Goal: Information Seeking & Learning: Learn about a topic

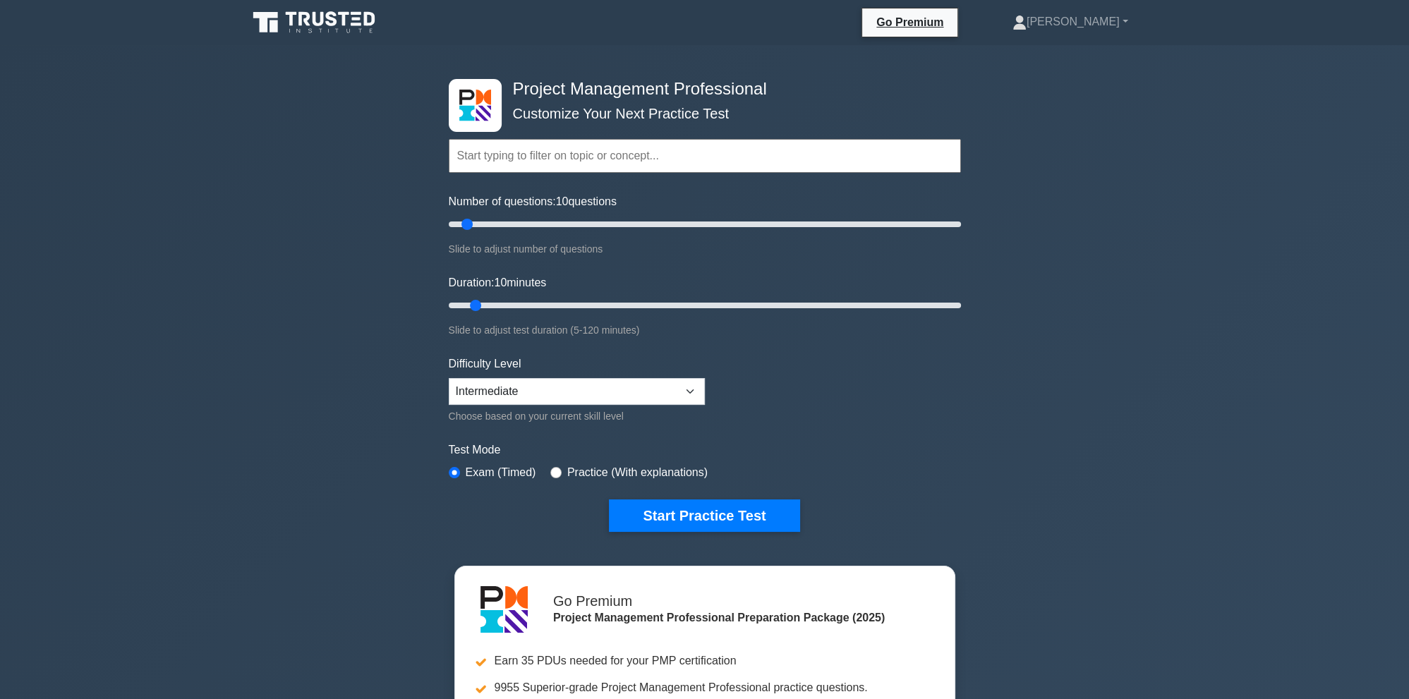
click at [572, 157] on input "text" at bounding box center [705, 156] width 512 height 34
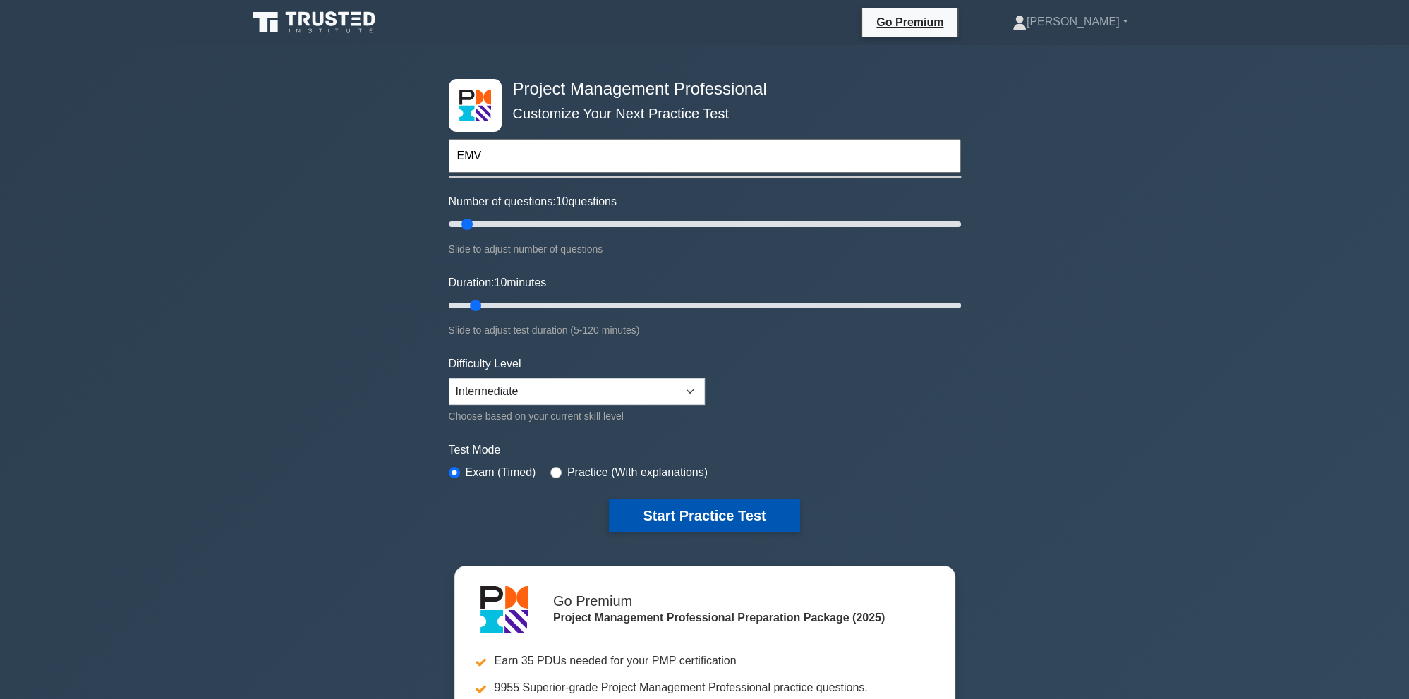
type input "EMV"
click at [740, 516] on button "Start Practice Test" at bounding box center [704, 515] width 190 height 32
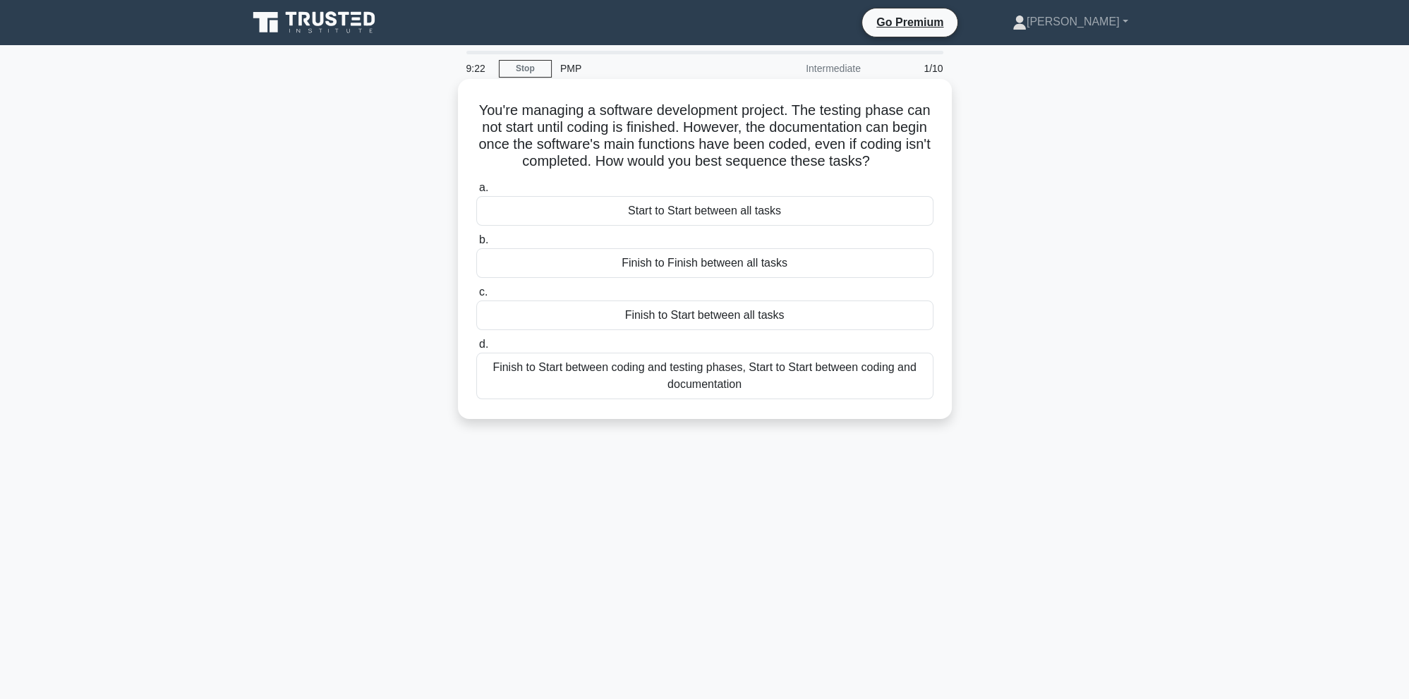
click at [760, 380] on div "Finish to Start between coding and testing phases, Start to Start between codin…" at bounding box center [704, 376] width 457 height 47
click at [476, 349] on input "d. Finish to Start between coding and testing phases, Start to Start between co…" at bounding box center [476, 344] width 0 height 9
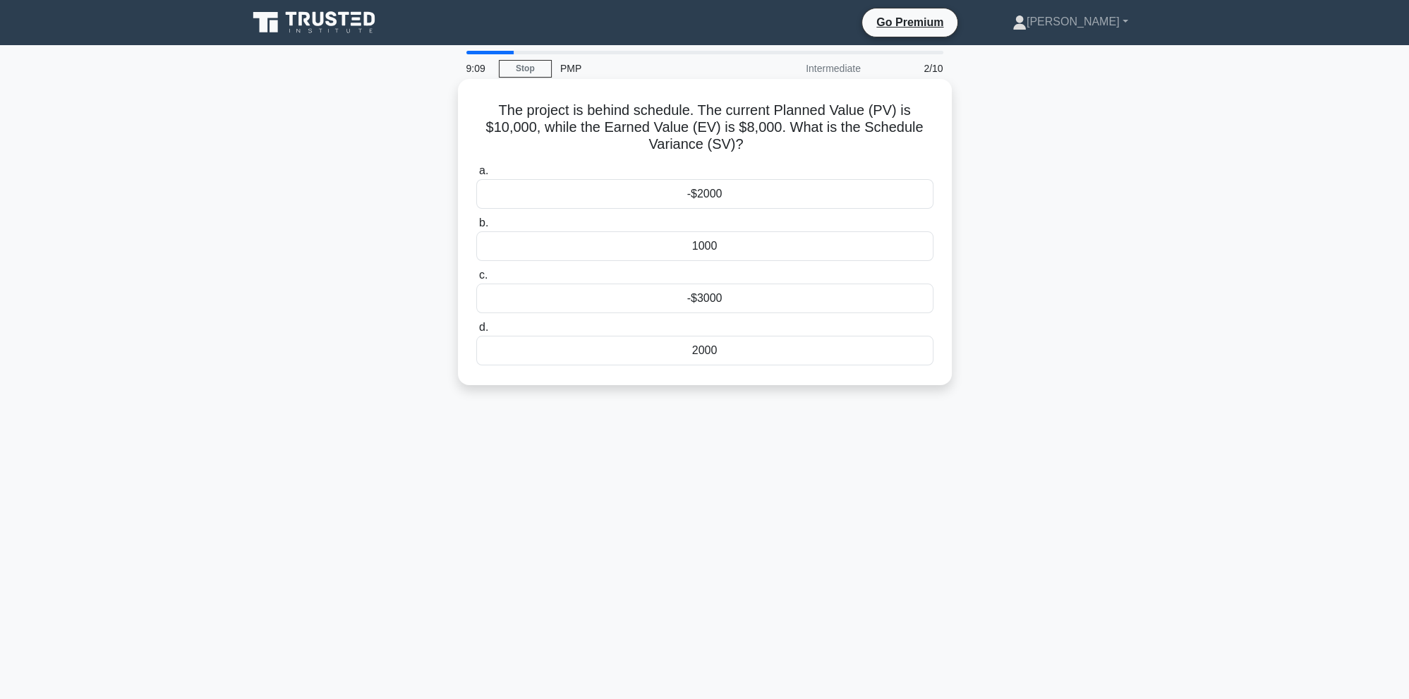
click at [780, 360] on div "2000" at bounding box center [704, 351] width 457 height 30
click at [476, 332] on input "d. 2000" at bounding box center [476, 327] width 0 height 9
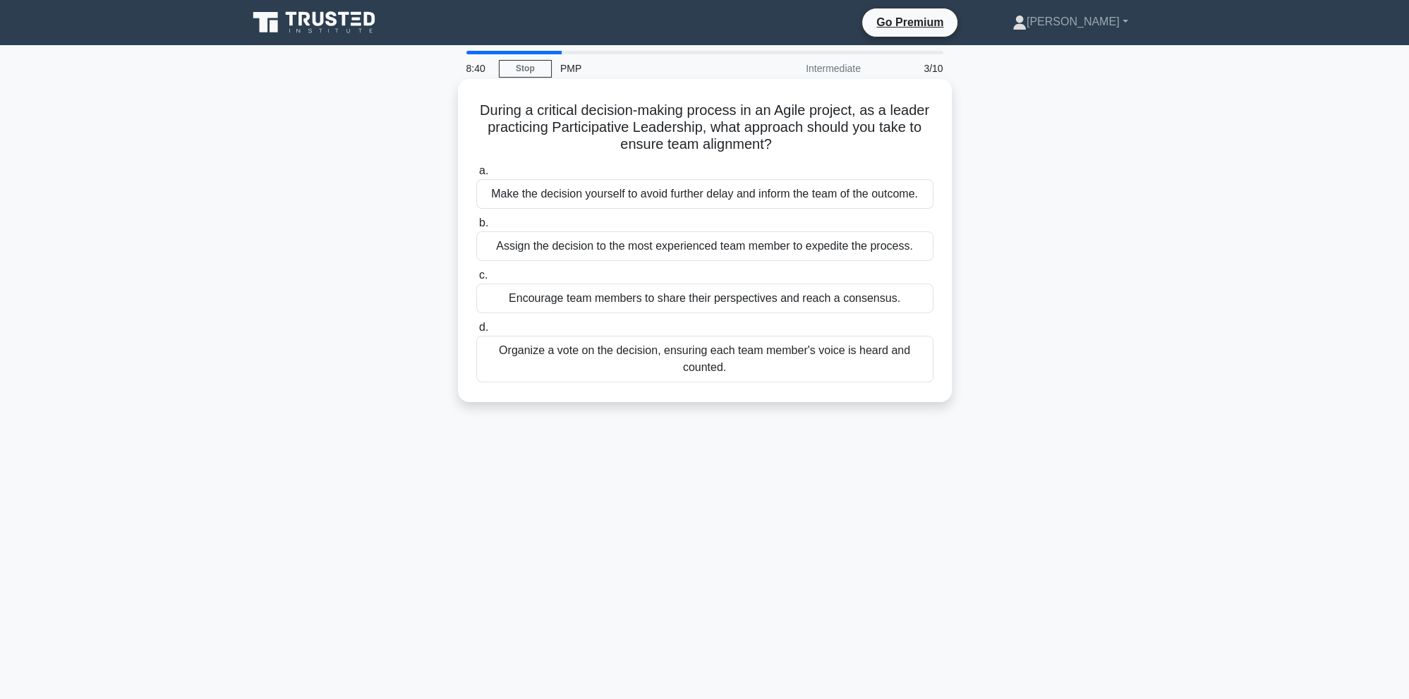
click at [631, 368] on div "Organize a vote on the decision, ensuring each team member's voice is heard and…" at bounding box center [704, 359] width 457 height 47
click at [476, 332] on input "d. Organize a vote on the decision, ensuring each team member's voice is heard …" at bounding box center [476, 327] width 0 height 9
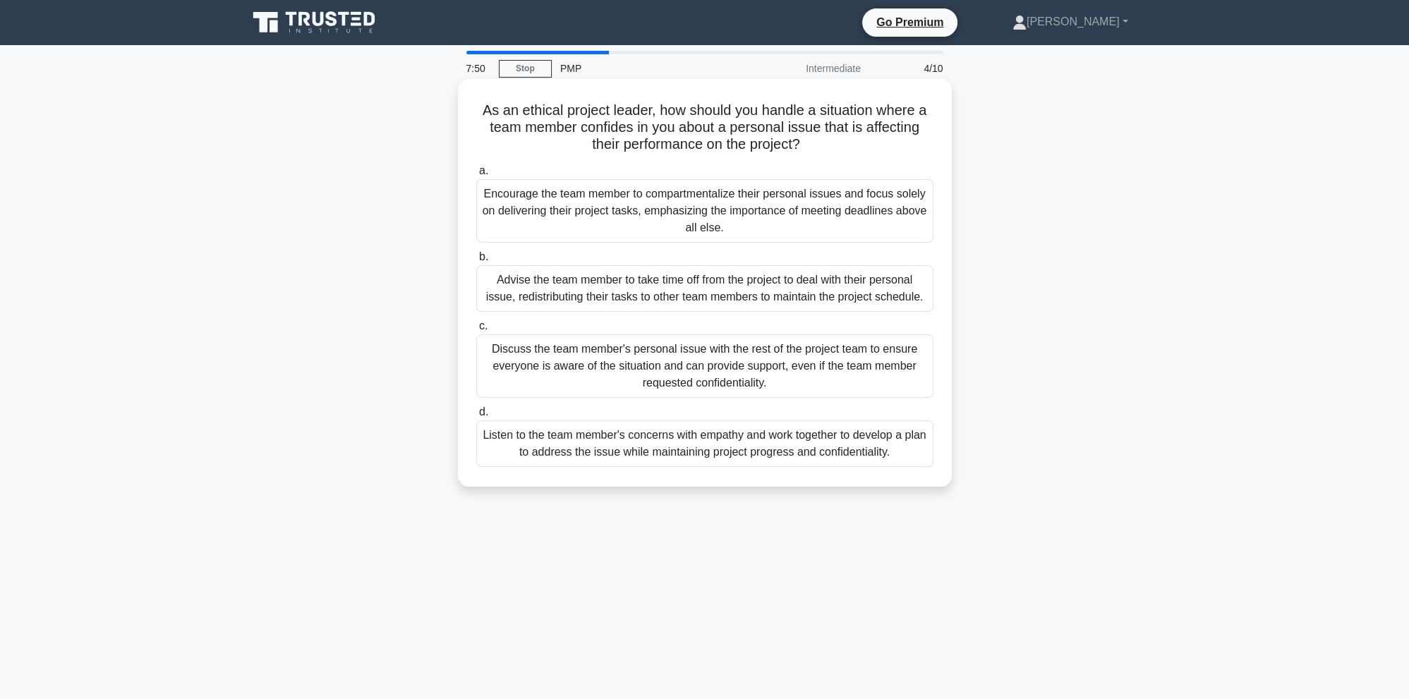
click at [649, 456] on div "Listen to the team member's concerns with empathy and work together to develop …" at bounding box center [704, 443] width 457 height 47
click at [476, 417] on input "d. Listen to the team member's concerns with empathy and work together to devel…" at bounding box center [476, 412] width 0 height 9
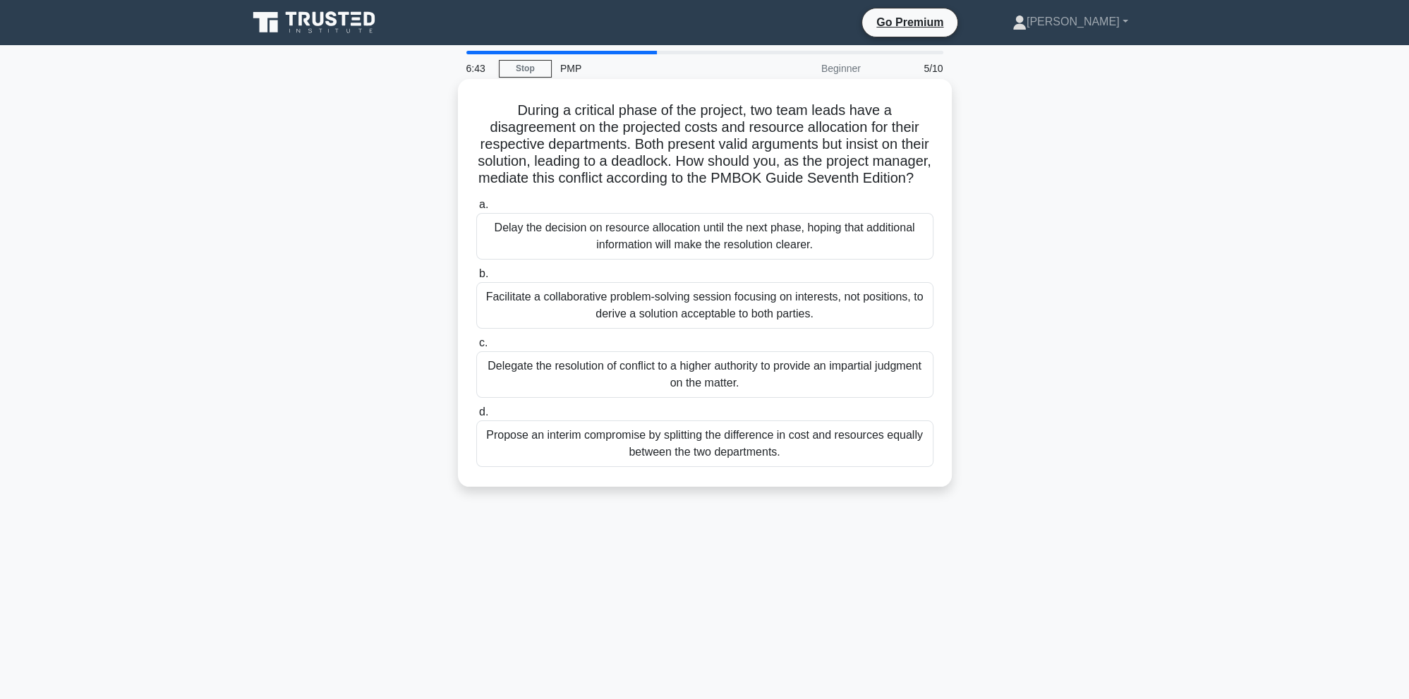
click at [617, 311] on div "Facilitate a collaborative problem-solving session focusing on interests, not p…" at bounding box center [704, 305] width 457 height 47
click at [476, 279] on input "b. Facilitate a collaborative problem-solving session focusing on interests, no…" at bounding box center [476, 273] width 0 height 9
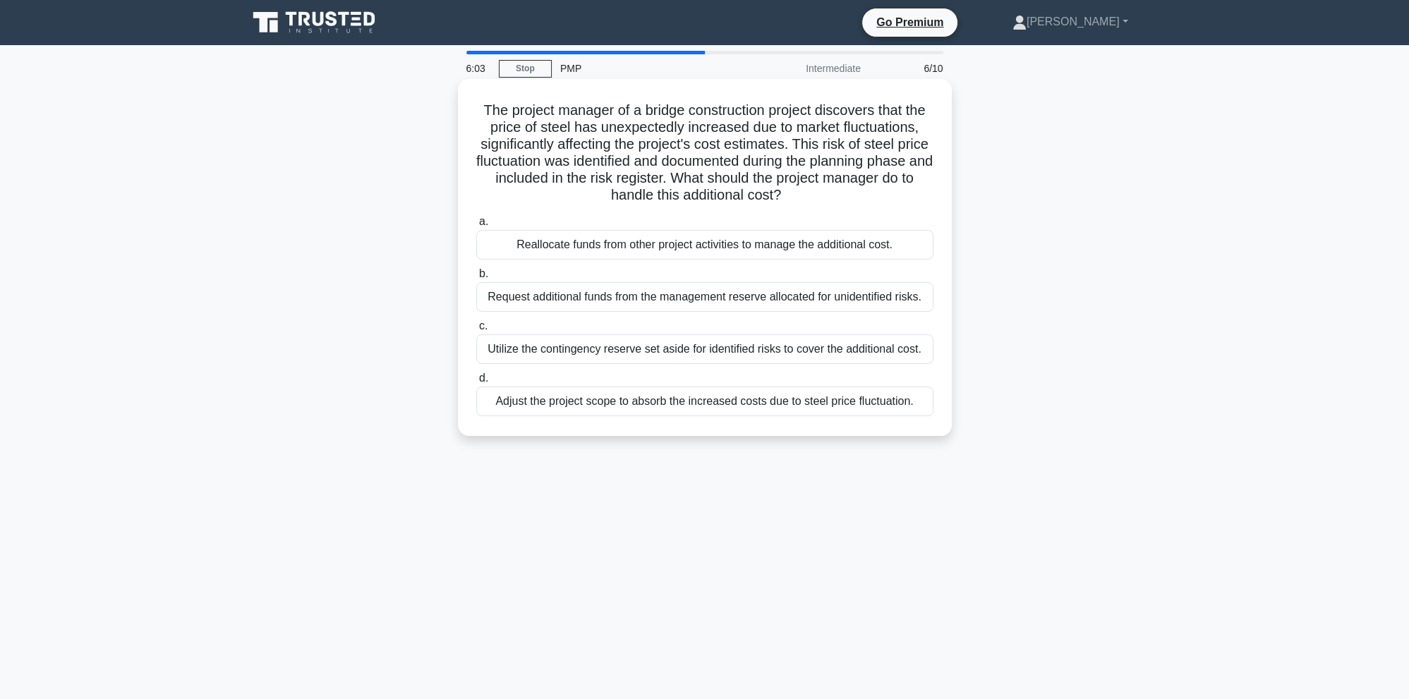
click at [673, 404] on div "Adjust the project scope to absorb the increased costs due to steel price fluct…" at bounding box center [704, 402] width 457 height 30
click at [476, 383] on input "d. Adjust the project scope to absorb the increased costs due to steel price fl…" at bounding box center [476, 378] width 0 height 9
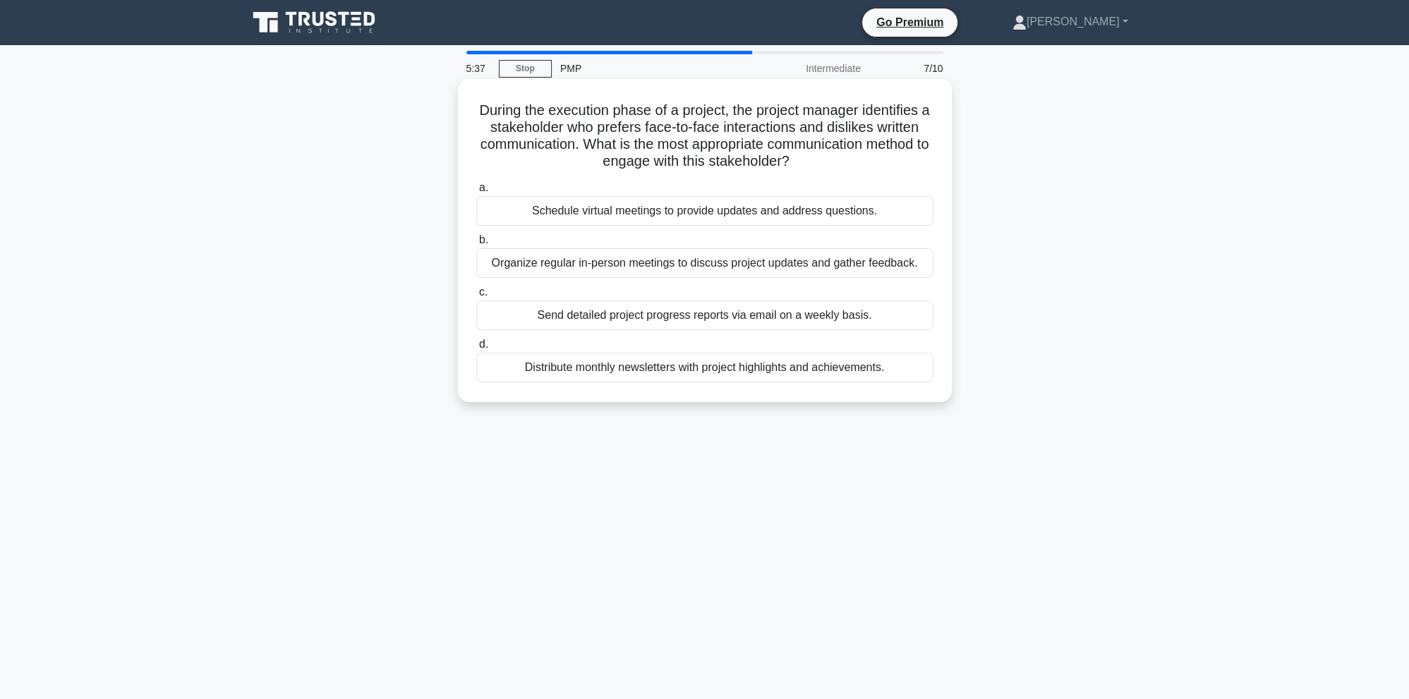
click at [697, 214] on div "Schedule virtual meetings to provide updates and address questions." at bounding box center [704, 211] width 457 height 30
click at [476, 193] on input "a. Schedule virtual meetings to provide updates and address questions." at bounding box center [476, 187] width 0 height 9
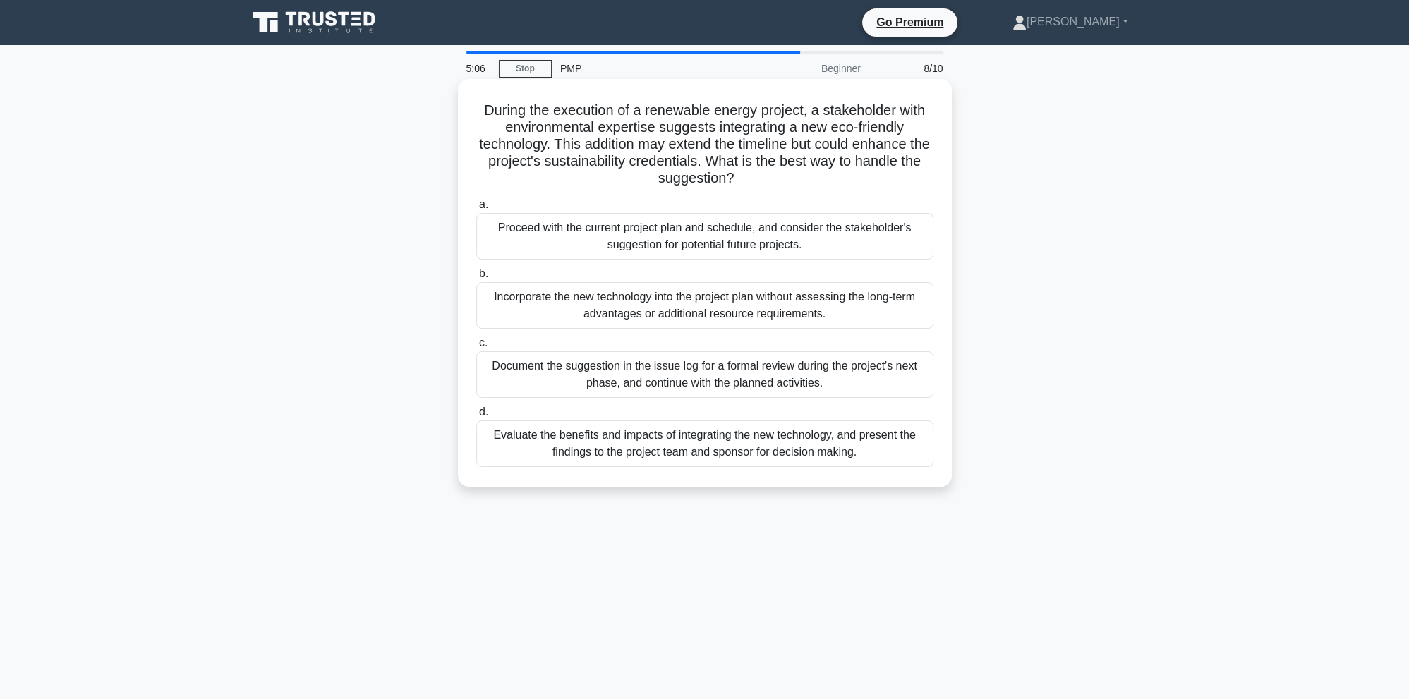
click at [696, 440] on div "Evaluate the benefits and impacts of integrating the new technology, and presen…" at bounding box center [704, 443] width 457 height 47
click at [476, 417] on input "d. Evaluate the benefits and impacts of integrating the new technology, and pre…" at bounding box center [476, 412] width 0 height 9
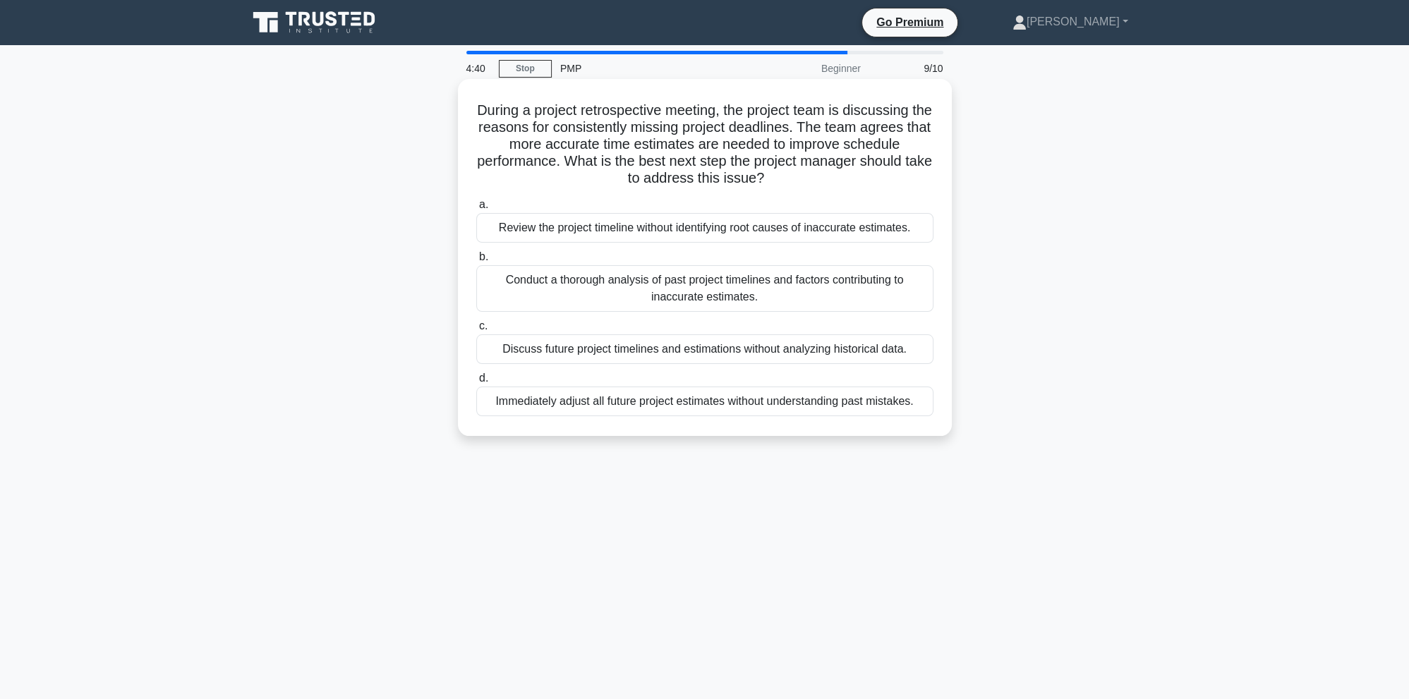
click at [631, 284] on div "Conduct a thorough analysis of past project timelines and factors contributing …" at bounding box center [704, 288] width 457 height 47
click at [476, 262] on input "b. Conduct a thorough analysis of past project timelines and factors contributi…" at bounding box center [476, 257] width 0 height 9
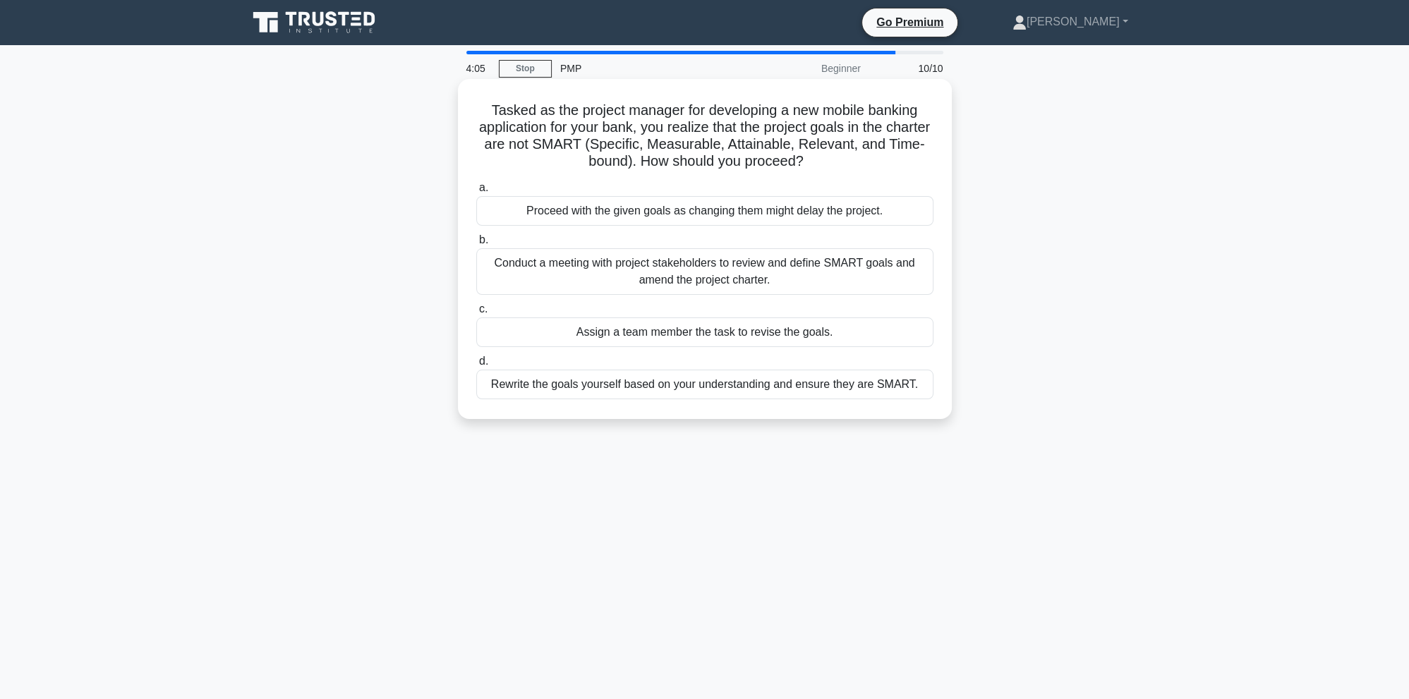
click at [752, 278] on div "Conduct a meeting with project stakeholders to review and define SMART goals an…" at bounding box center [704, 271] width 457 height 47
click at [476, 245] on input "b. Conduct a meeting with project stakeholders to review and define SMART goals…" at bounding box center [476, 240] width 0 height 9
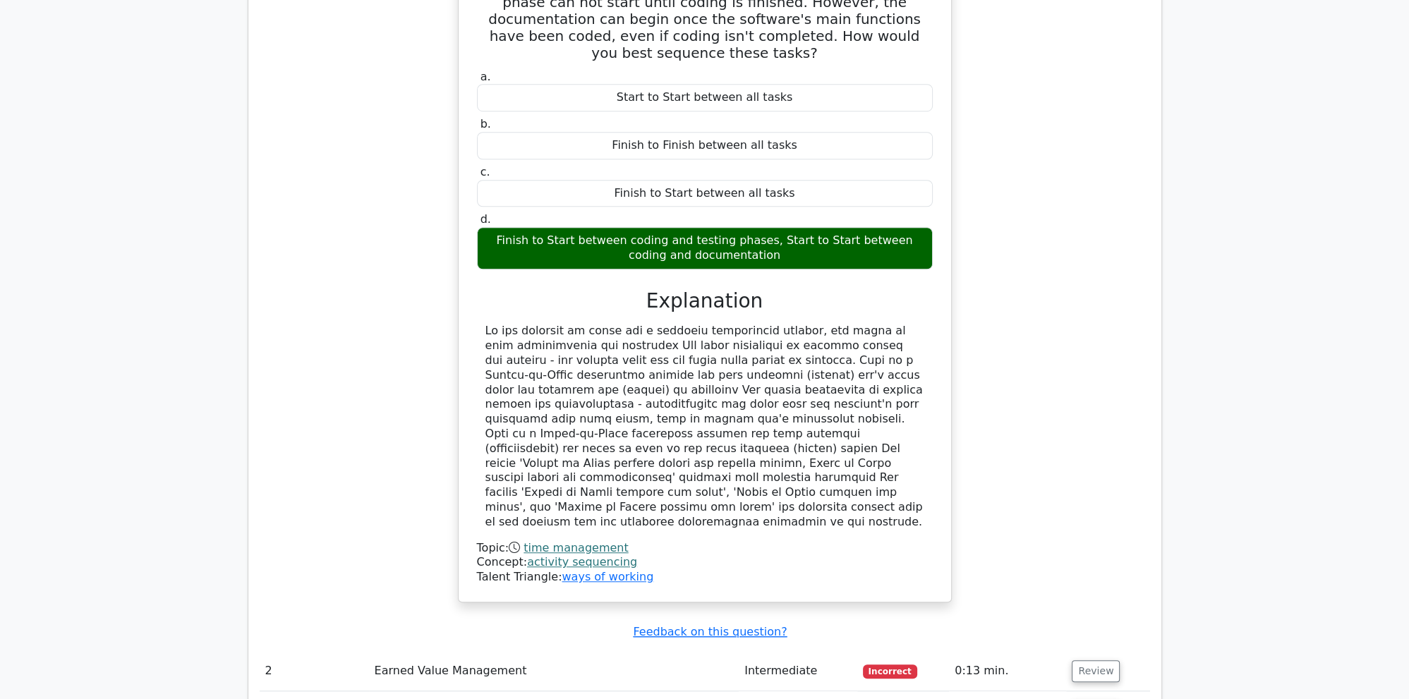
scroll to position [1490, 0]
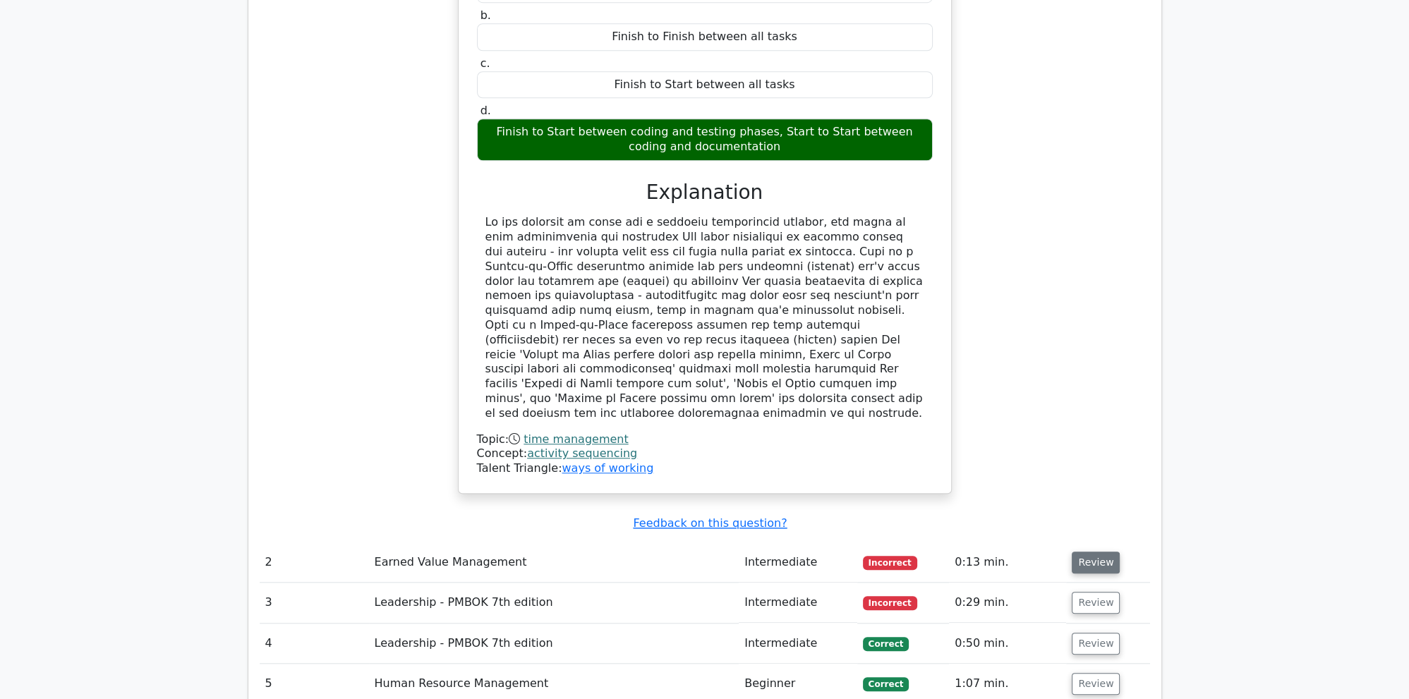
click at [1101, 552] on button "Review" at bounding box center [1096, 563] width 48 height 22
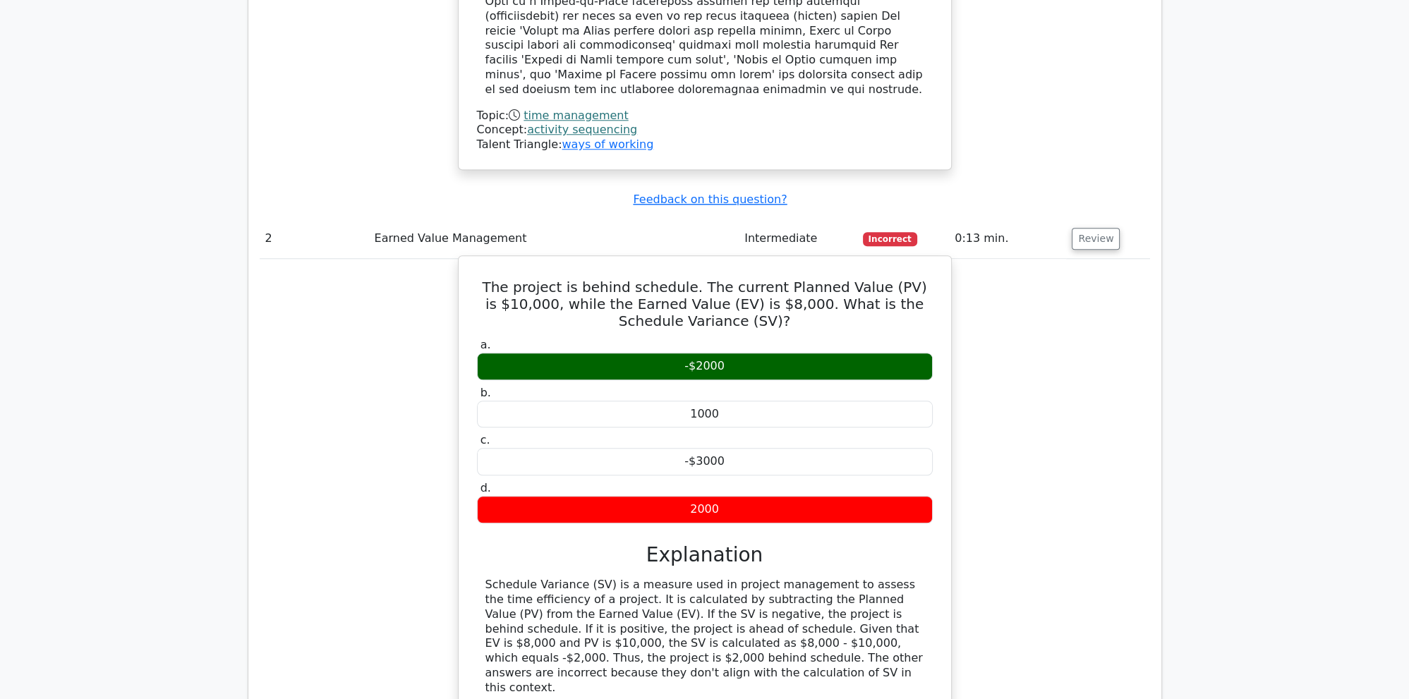
scroll to position [2011, 0]
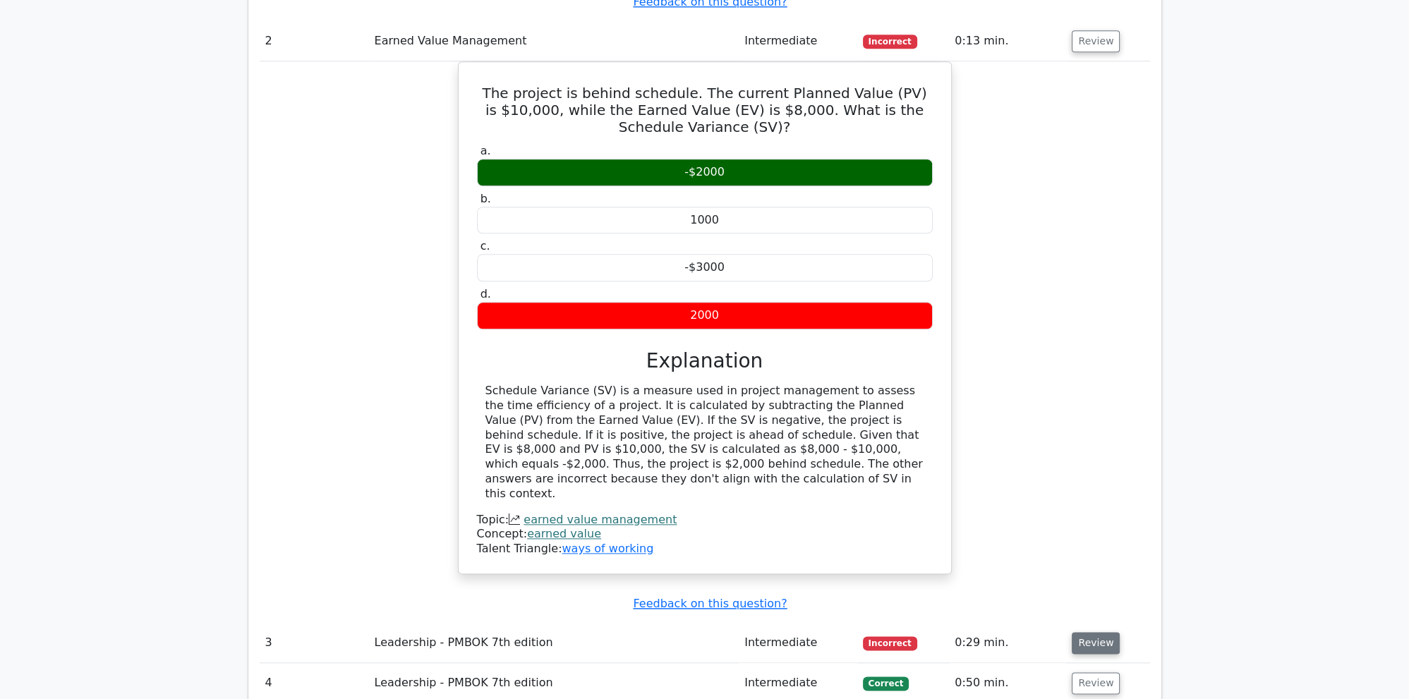
click at [1093, 632] on button "Review" at bounding box center [1096, 643] width 48 height 22
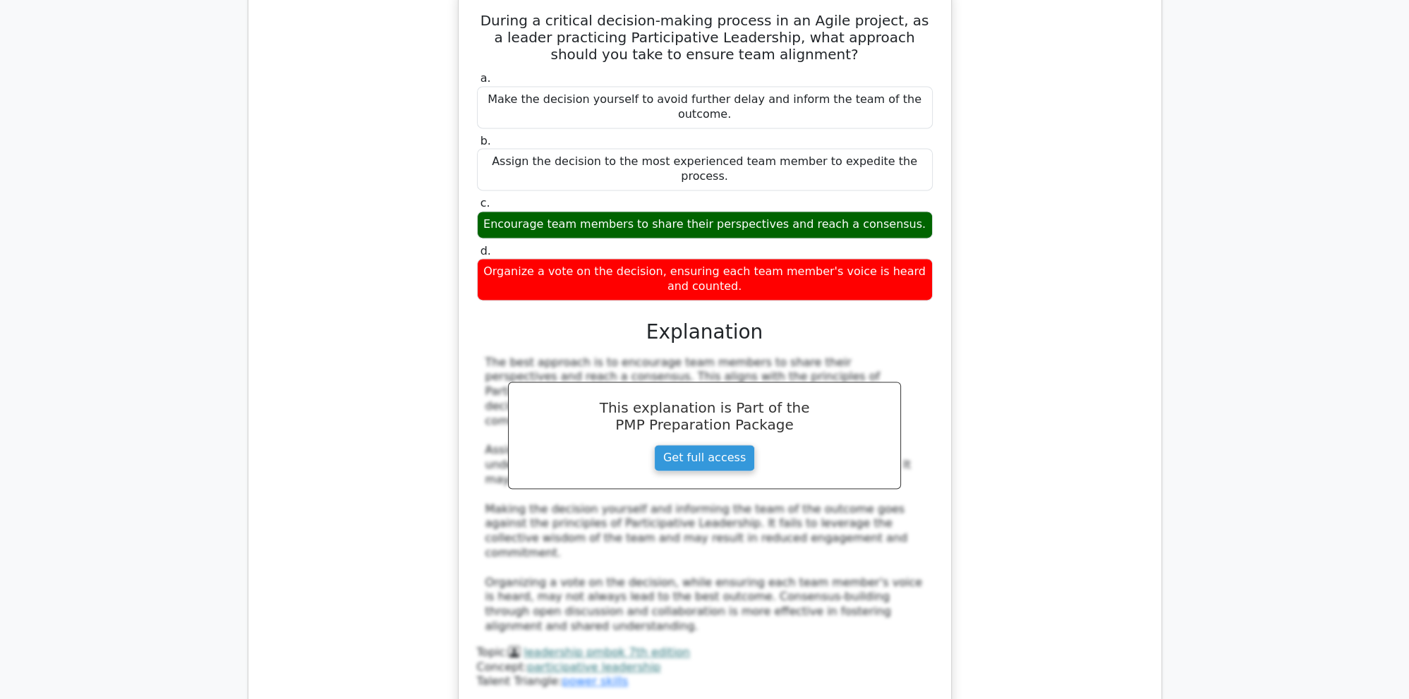
scroll to position [2756, 0]
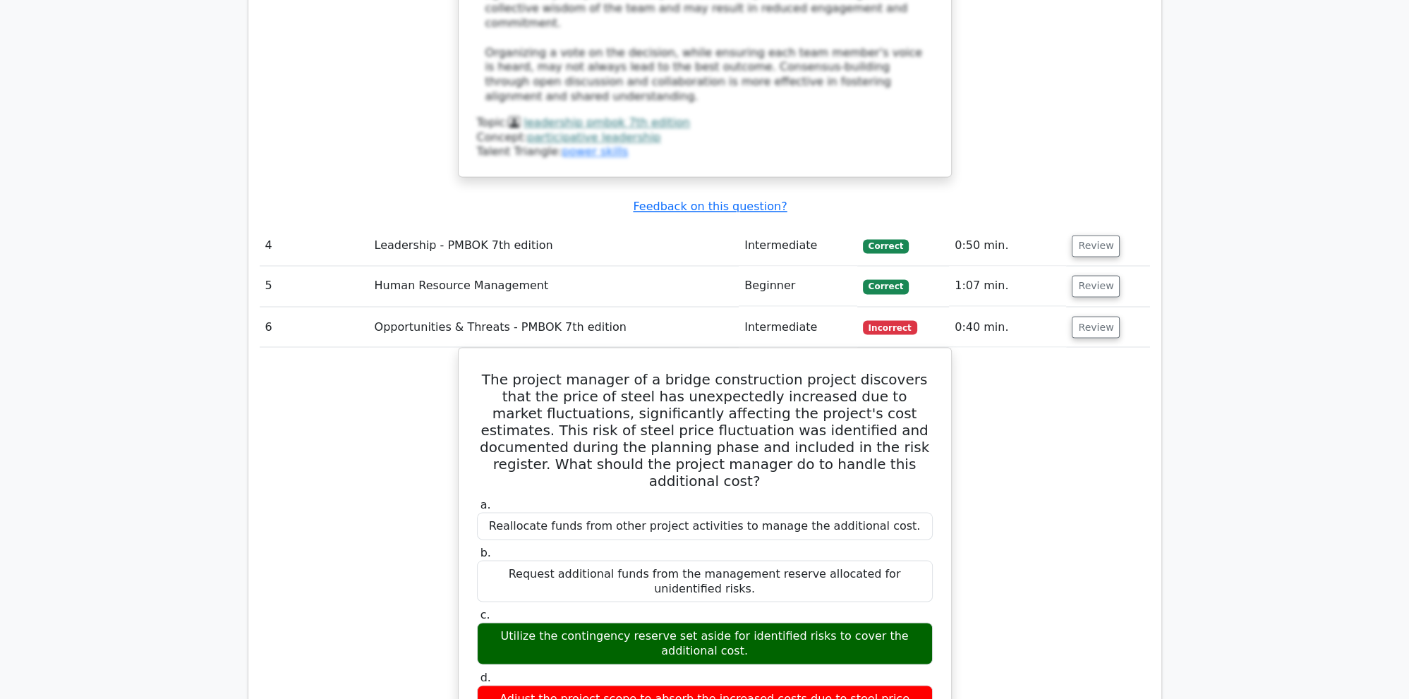
scroll to position [3501, 0]
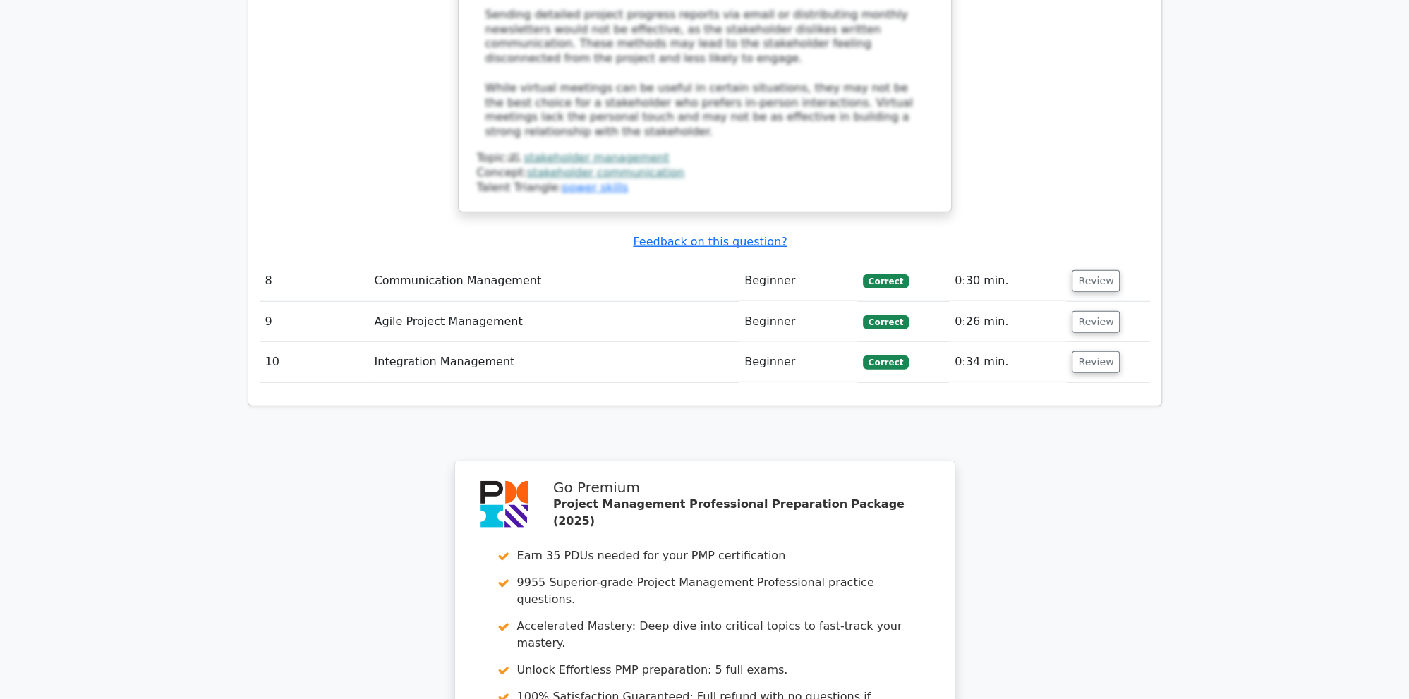
scroll to position [4842, 0]
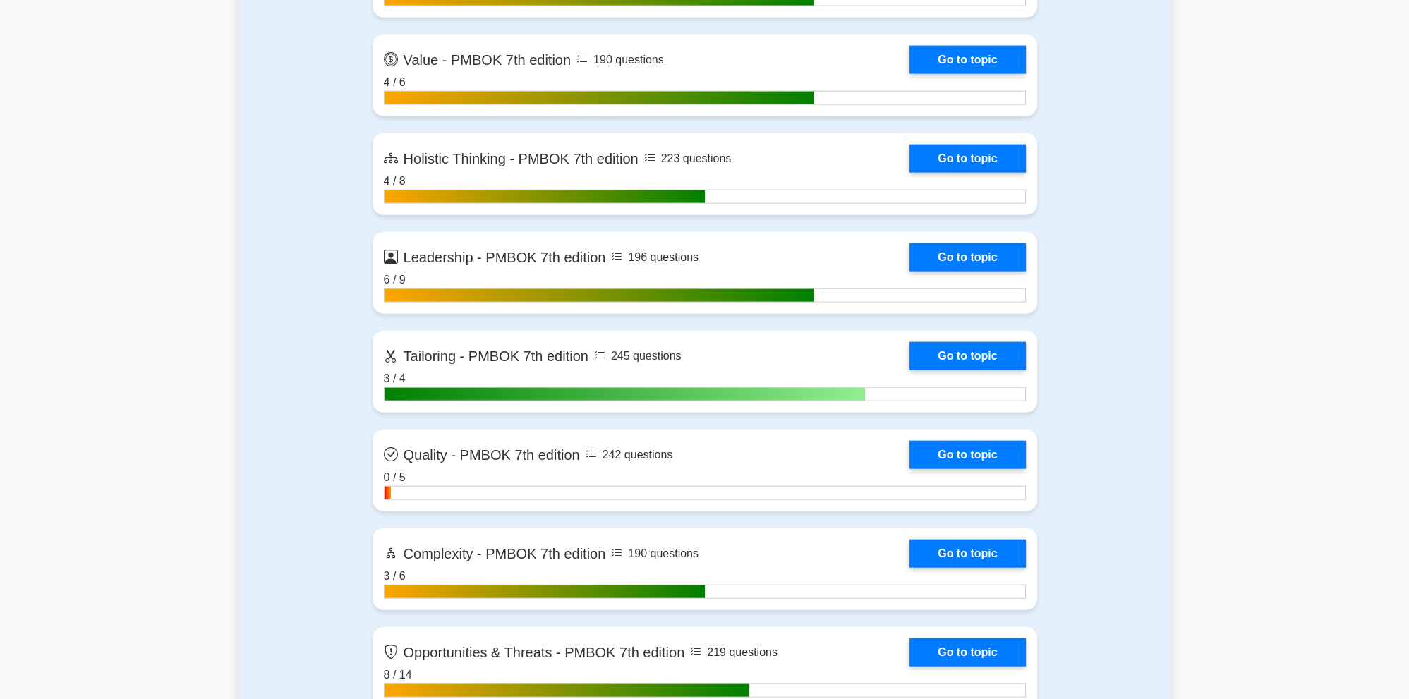
scroll to position [4246, 0]
